Goal: Book appointment/travel/reservation

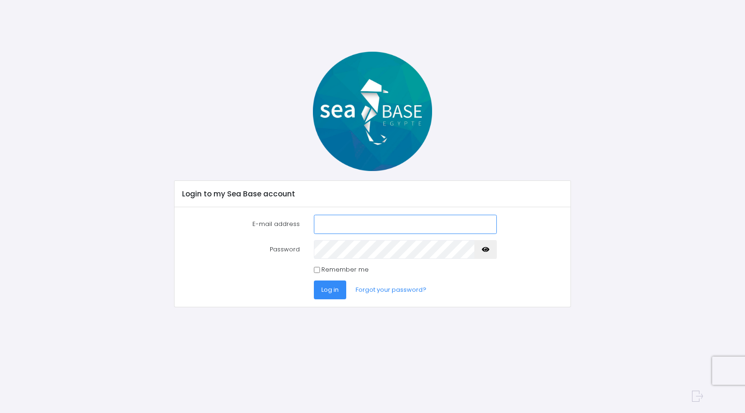
click at [334, 215] on input "E-mail address" at bounding box center [405, 224] width 183 height 19
type input "sa"
click at [375, 287] on font "Forgot your password?" at bounding box center [391, 289] width 71 height 9
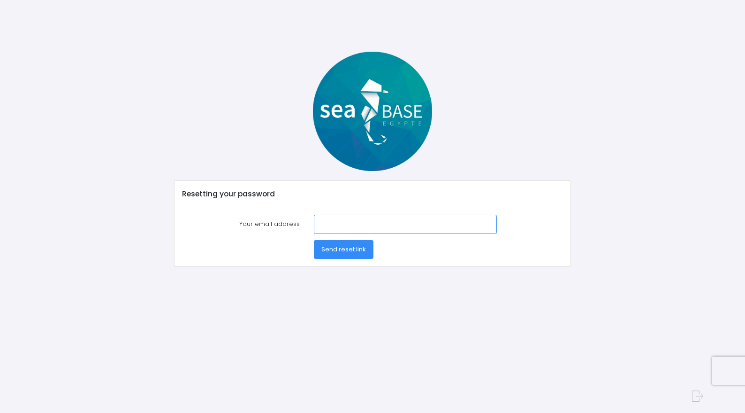
click at [334, 219] on input "Your email address" at bounding box center [405, 224] width 183 height 19
type input "[EMAIL_ADDRESS][DOMAIN_NAME]"
click at [314, 240] on button "Send reset link" at bounding box center [344, 249] width 60 height 19
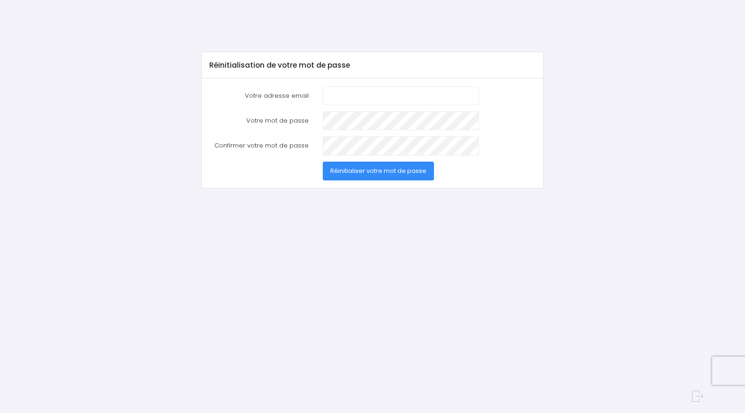
click at [366, 93] on input "Votre adresse email" at bounding box center [401, 95] width 156 height 19
type input "[EMAIL_ADDRESS][DOMAIN_NAME]"
click at [373, 168] on span "Réinitialiser votre mot de passe" at bounding box center [378, 170] width 96 height 9
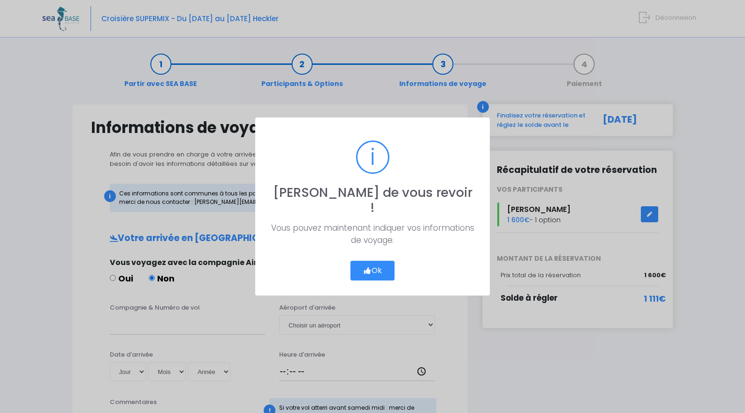
click at [379, 261] on button "Ok" at bounding box center [373, 271] width 44 height 20
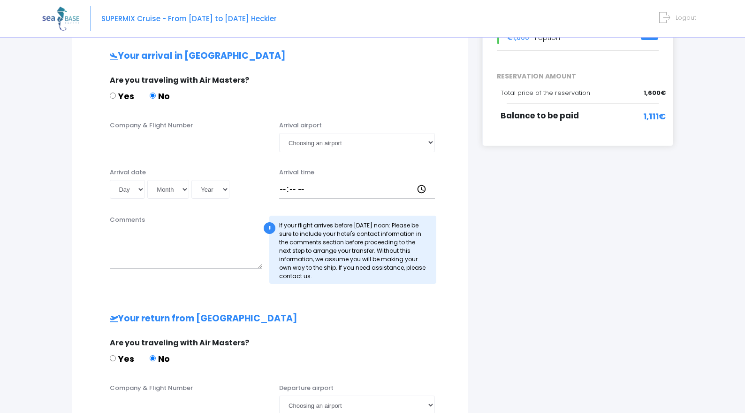
scroll to position [120, 0]
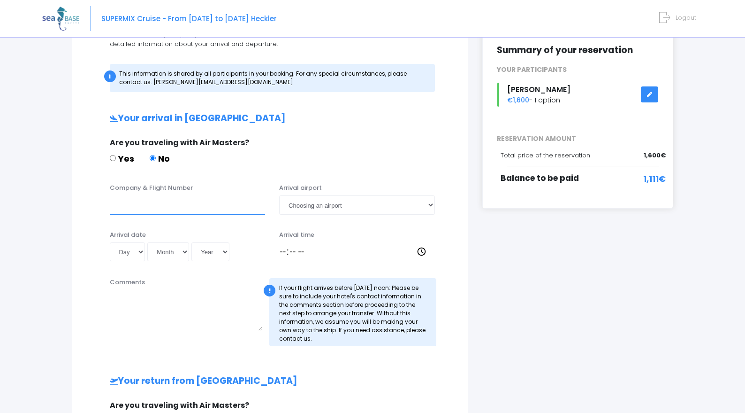
click at [146, 206] on input "Company & Flight Number" at bounding box center [188, 204] width 156 height 19
type input "Easyjet 3319"
click at [134, 250] on select "Day 01 02 03 04 05 06 07 08 09 10 11 12 13 14 15 16 17 18 19 20 21 22 23 24 25 …" at bounding box center [128, 251] width 36 height 19
select select "14"
click at [110, 242] on select "Day 01 02 03 04 05 06 07 08 09 10 11 12 13 14 15 16 17 18 19 20 21 22 23 24 25 …" at bounding box center [128, 251] width 36 height 19
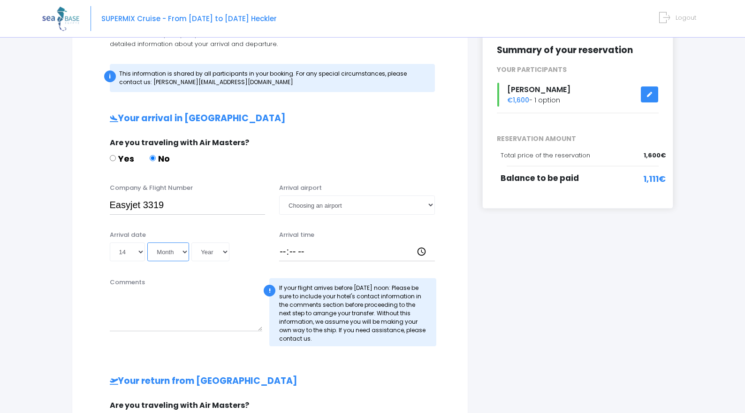
click at [172, 249] on select "Month 01 02 03 04 05 06 07 08 09 10 11 12" at bounding box center [168, 251] width 42 height 19
select select "11"
click at [147, 242] on select "Month 01 02 03 04 05 06 07 08 09 10 11 12" at bounding box center [168, 251] width 42 height 19
click at [217, 252] on select "Year 2045 2044 2043 2042 2041 2040 2039 2038 2037 2036 2035 2034 2033 2032 2031…" at bounding box center [211, 251] width 38 height 19
select select "2025"
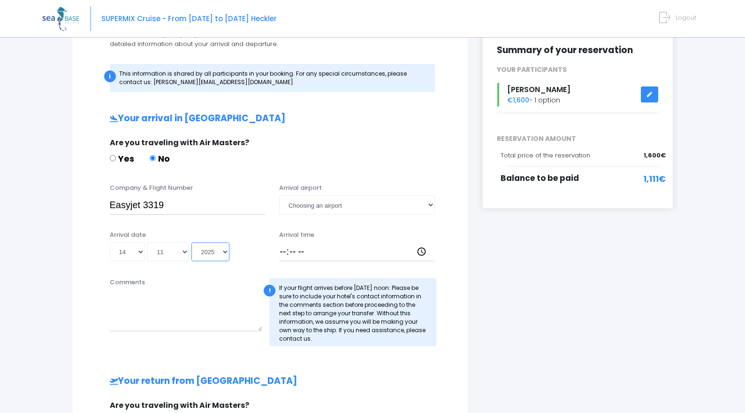
click at [192, 242] on select "Year 2045 2044 2043 2042 2041 2040 2039 2038 2037 2036 2035 2034 2033 2032 2031…" at bounding box center [211, 251] width 38 height 19
type input "2025-11-14"
click at [328, 206] on select "Choosing an airport Hurghada Marsa Alam" at bounding box center [357, 204] width 156 height 19
select select "Hurghada"
click at [279, 195] on select "Choosing an airport Hurghada Marsa Alam" at bounding box center [357, 204] width 156 height 19
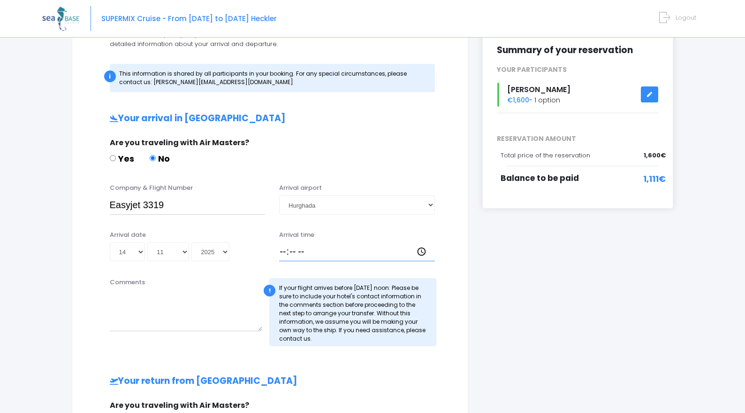
click at [305, 259] on input "Arrival time" at bounding box center [357, 251] width 156 height 19
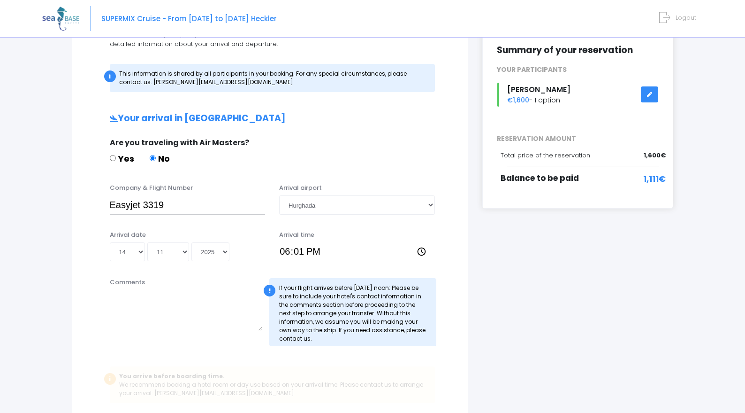
type input "18:15"
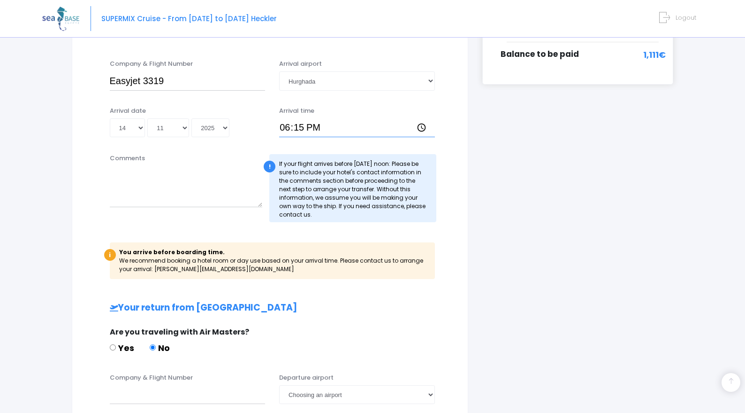
scroll to position [250, 0]
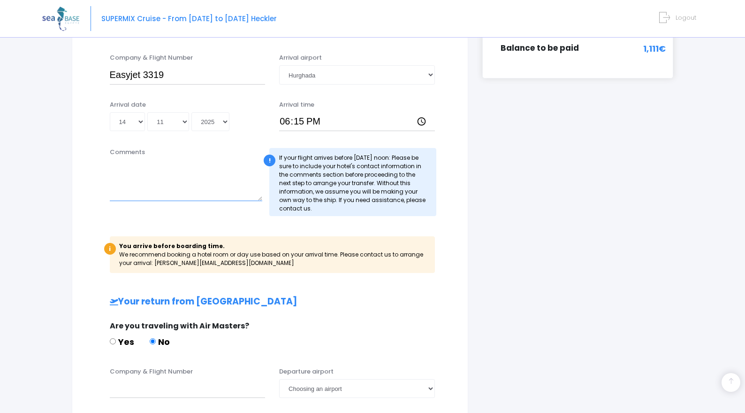
click at [205, 190] on textarea "Comments" at bounding box center [186, 180] width 153 height 41
type textarea "t"
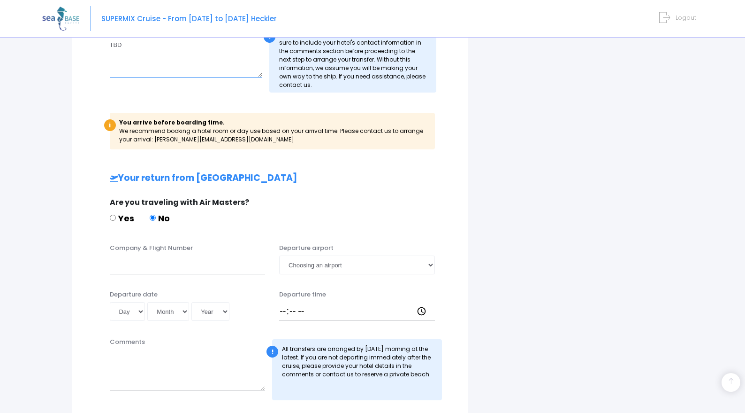
scroll to position [375, 0]
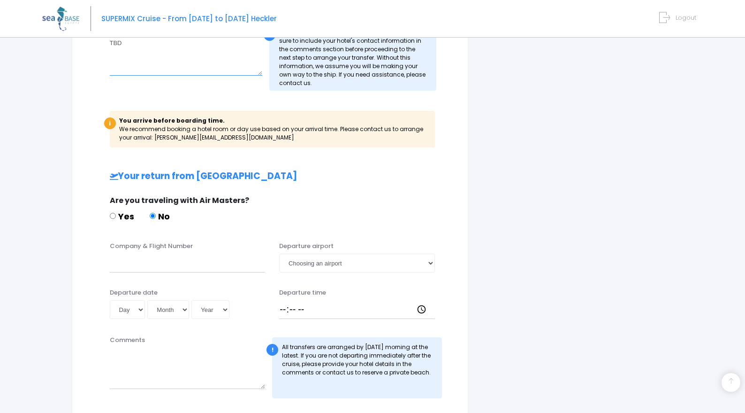
type textarea "TBD"
click at [171, 269] on input "Company & Flight Number" at bounding box center [188, 262] width 156 height 19
click at [140, 308] on select "Day 01 02 03 04 05 06 07 08 09 10 11 12 13 14 15 16 17 18 19 20 21 22 23 24 25 …" at bounding box center [128, 309] width 36 height 19
select select "23"
click at [110, 300] on select "Day 01 02 03 04 05 06 07 08 09 10 11 12 13 14 15 16 17 18 19 20 21 22 23 24 25 …" at bounding box center [128, 309] width 36 height 19
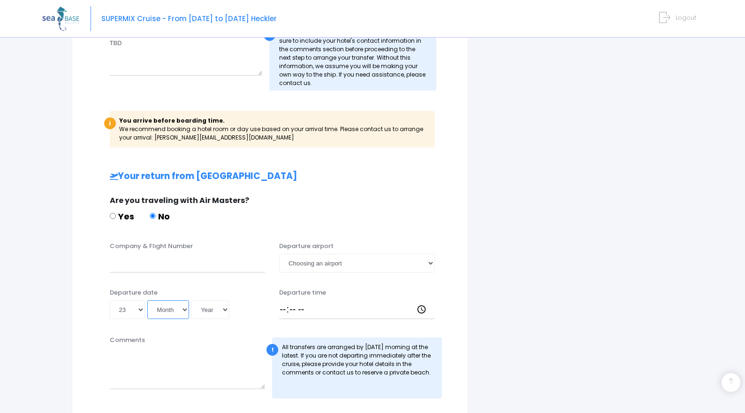
click at [169, 311] on select "Month 01 02 03 04 05 06 07 08 09 10 11 12" at bounding box center [168, 309] width 42 height 19
select select "11"
click at [147, 300] on select "Month 01 02 03 04 05 06 07 08 09 10 11 12" at bounding box center [168, 309] width 42 height 19
click at [215, 305] on select "Year 2045 2044 2043 2042 2041 2040 2039 2038 2037 2036 2035 2034 2033 2032 2031…" at bounding box center [211, 309] width 38 height 19
select select "2025"
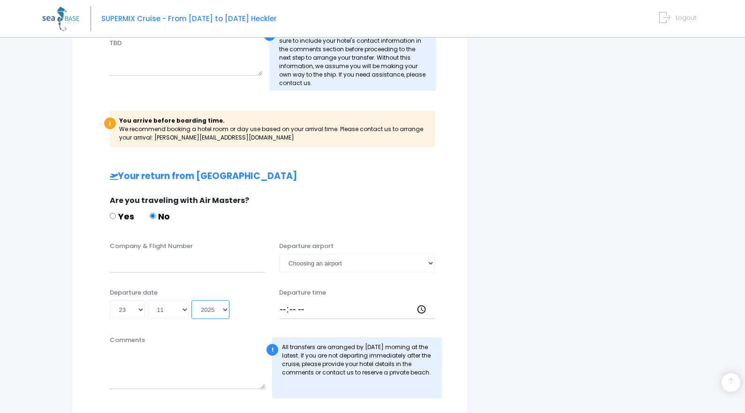
click at [192, 300] on select "Year 2045 2044 2043 2042 2041 2040 2039 2038 2037 2036 2035 2034 2033 2032 2031…" at bounding box center [211, 309] width 38 height 19
type input "2025-11-23"
click at [201, 379] on textarea "Comments" at bounding box center [188, 367] width 156 height 41
type textarea "TBD"
click at [126, 264] on input "Company & Flight Number" at bounding box center [188, 262] width 156 height 19
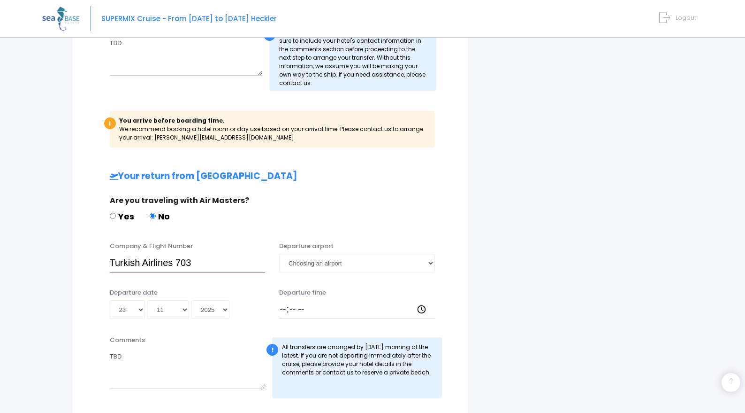
type input "Turkish Airlines 703"
click at [321, 262] on select "Choosing an airport Hurghada Marsa Alam" at bounding box center [357, 262] width 156 height 19
select select "Hurghada"
click at [279, 253] on select "Choosing an airport Hurghada Marsa Alam" at bounding box center [357, 262] width 156 height 19
click at [310, 311] on input "Departure time" at bounding box center [357, 309] width 156 height 19
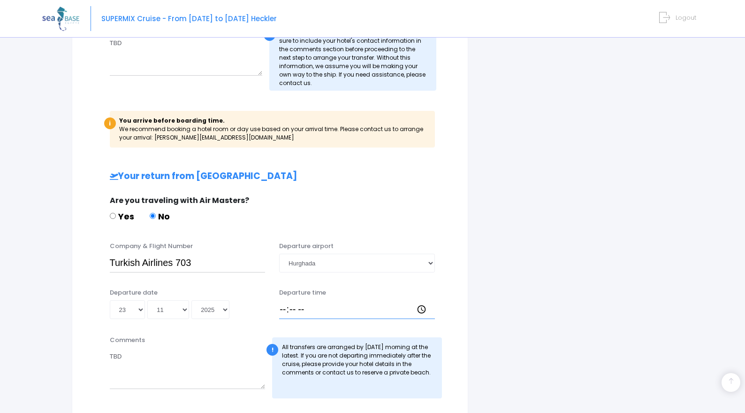
type input "05:00"
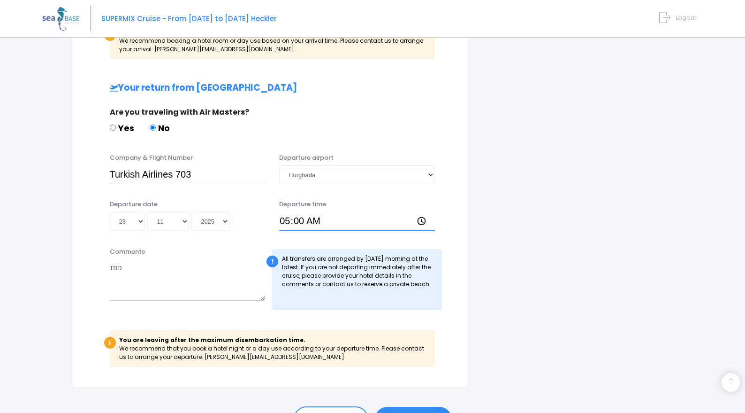
scroll to position [520, 0]
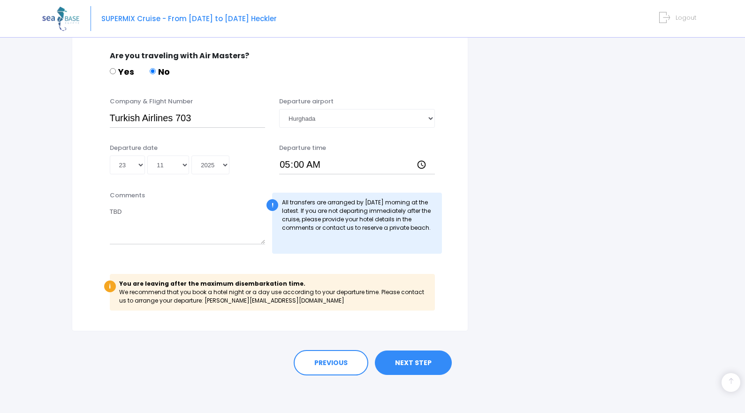
drag, startPoint x: 279, startPoint y: 293, endPoint x: 288, endPoint y: 314, distance: 22.7
click at [421, 365] on font "NEXT STEP" at bounding box center [413, 362] width 37 height 9
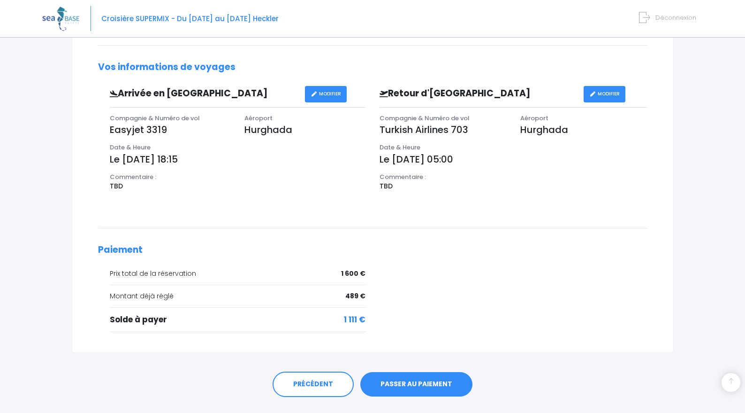
scroll to position [273, 0]
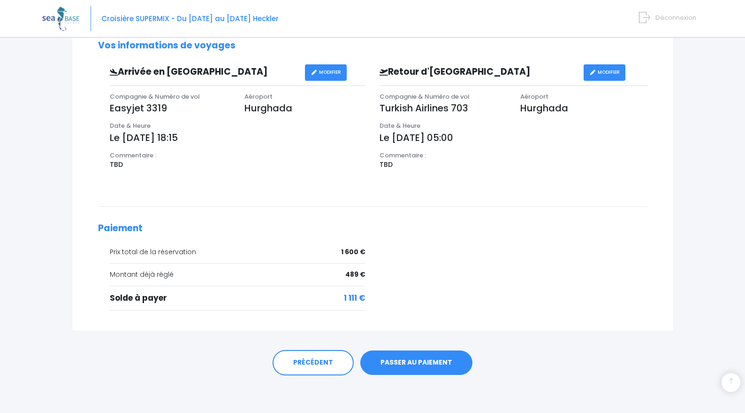
click at [421, 365] on link "PASSER AU PAIEMENT" at bounding box center [416, 362] width 112 height 24
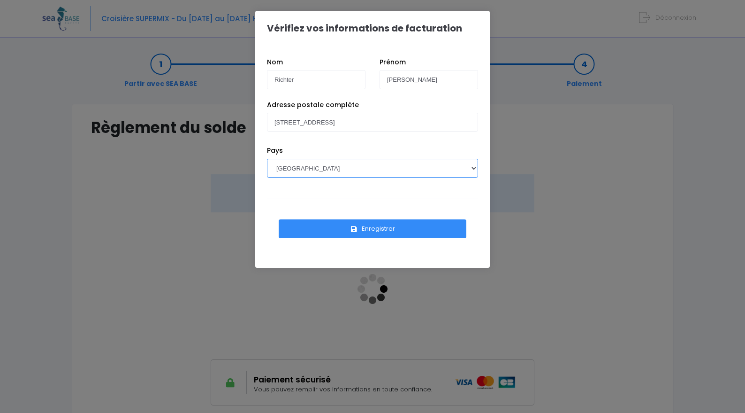
click at [447, 166] on select "AFGHANISTAN AFRIQUE DU SUD ÅLAND, ÎLES ALBANIE ALGÉRIE ALLEMAGNE ANDORRE ANGOLA…" at bounding box center [372, 168] width 211 height 19
click at [267, 159] on select "AFGHANISTAN AFRIQUE DU SUD ÅLAND, ÎLES ALBANIE ALGÉRIE ALLEMAGNE ANDORRE ANGOLA…" at bounding box center [372, 168] width 211 height 19
click at [447, 166] on select "AFGHANISTAN AFRIQUE DU SUD ÅLAND, ÎLES ALBANIE ALGÉRIE ALLEMAGNE ANDORRE ANGOLA…" at bounding box center [372, 168] width 211 height 19
select select "US"
click at [267, 159] on select "AFGHANISTAN AFRIQUE DU SUD ÅLAND, ÎLES ALBANIE ALGÉRIE ALLEMAGNE ANDORRE ANGOLA…" at bounding box center [372, 168] width 211 height 19
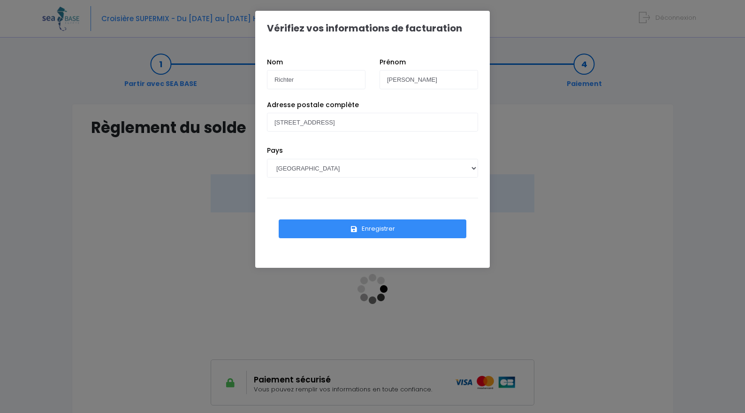
click at [406, 131] on div "Adresse postale complète 33 bond street" at bounding box center [372, 123] width 225 height 46
click at [398, 226] on button "Enregistrer" at bounding box center [373, 228] width 188 height 19
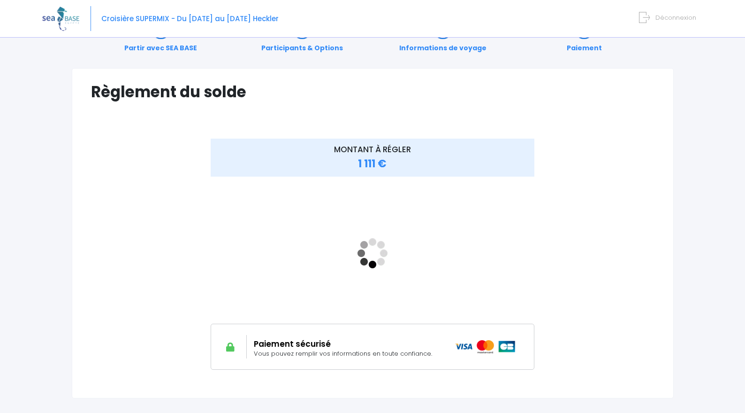
scroll to position [102, 0]
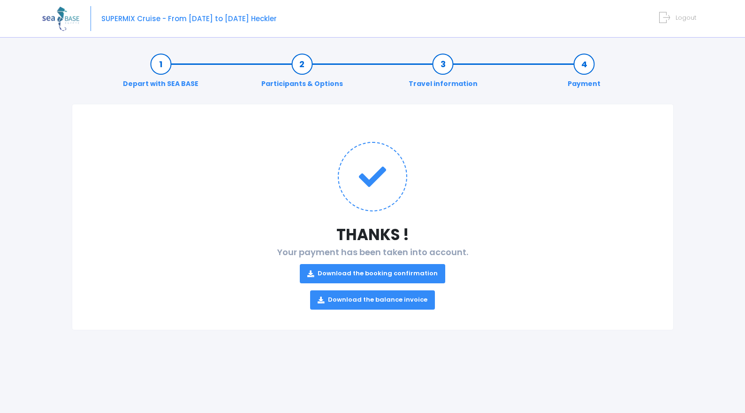
click at [345, 273] on font "Download the booking confirmation" at bounding box center [378, 273] width 120 height 9
